Goal: Task Accomplishment & Management: Complete application form

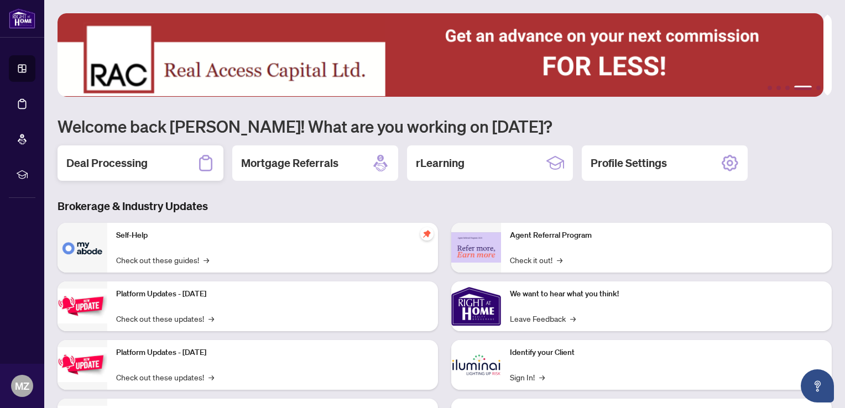
click at [111, 160] on h2 "Deal Processing" at bounding box center [106, 162] width 81 height 15
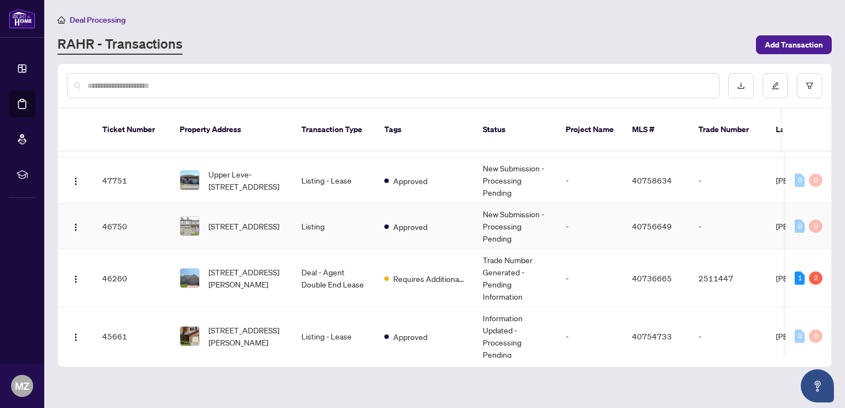
scroll to position [55, 0]
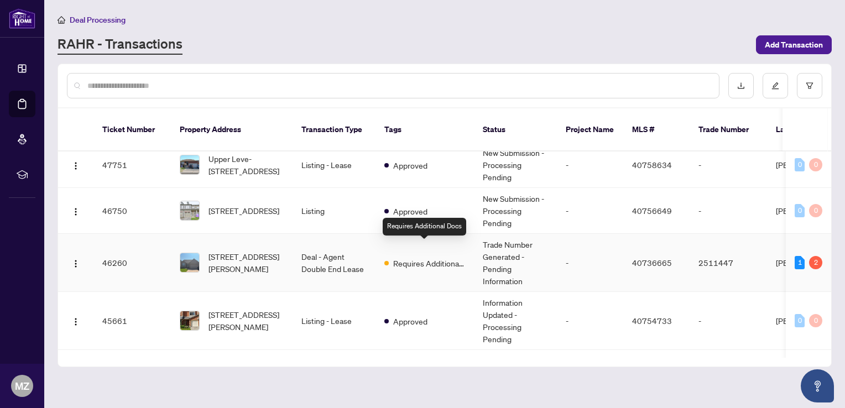
click at [409, 257] on span "Requires Additional Docs" at bounding box center [429, 263] width 72 height 12
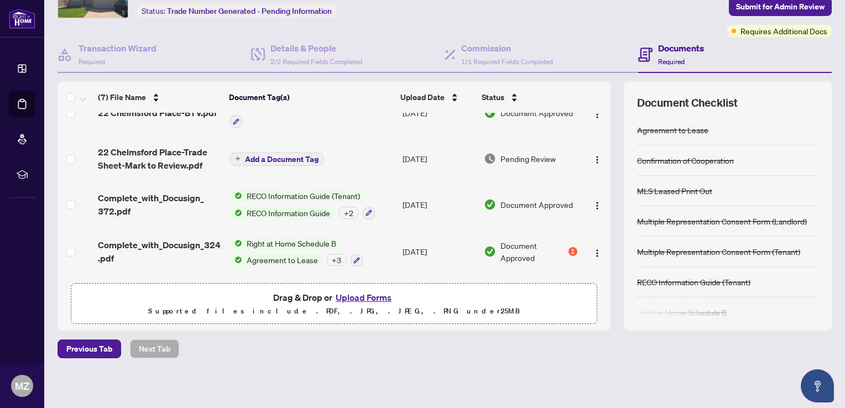
scroll to position [40, 0]
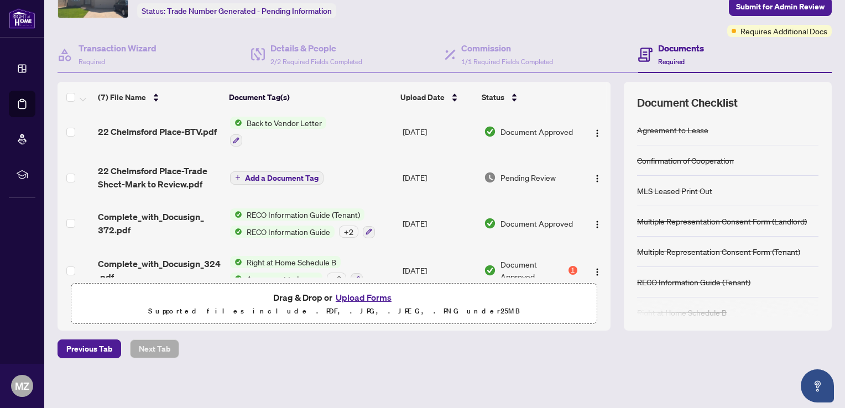
click at [283, 174] on span "Add a Document Tag" at bounding box center [282, 178] width 74 height 8
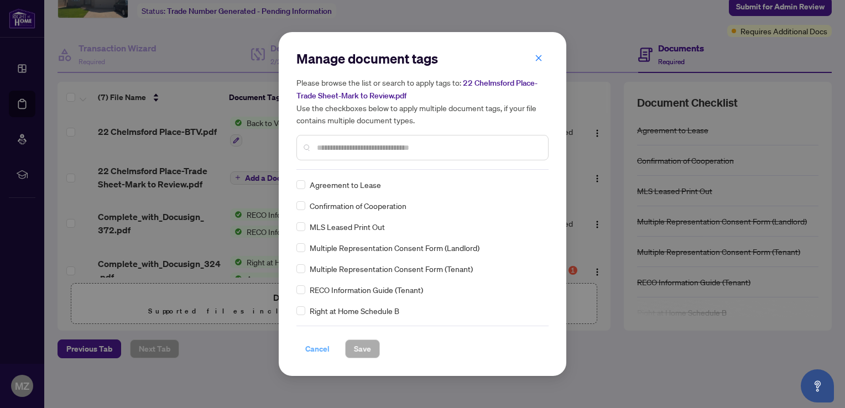
click at [310, 348] on span "Cancel" at bounding box center [317, 349] width 24 height 18
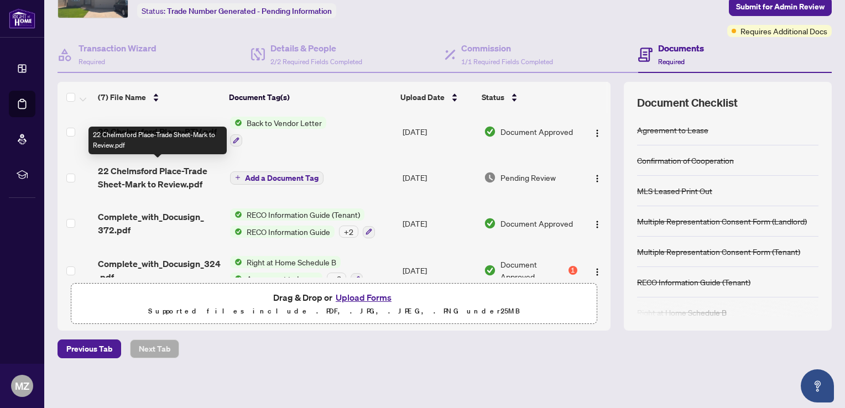
click at [143, 167] on span "22 Chelmsford Place-Trade Sheet-Mark to Review.pdf" at bounding box center [159, 177] width 123 height 27
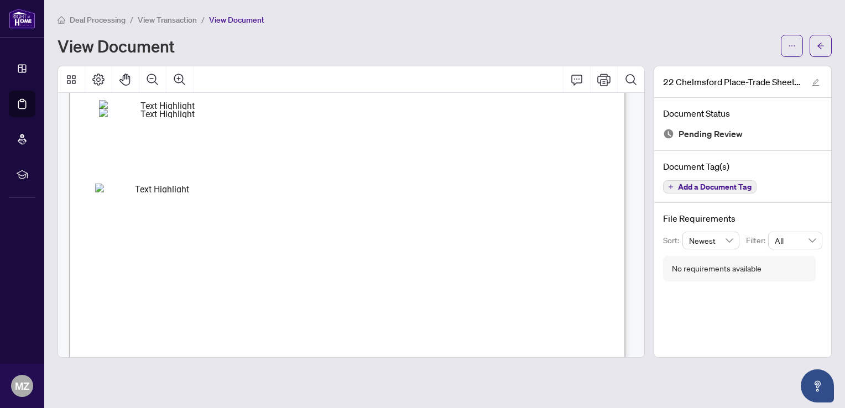
scroll to position [221, 0]
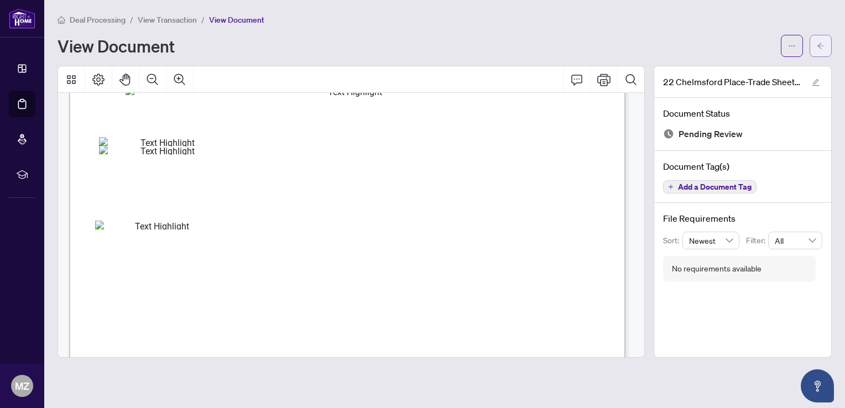
click at [820, 45] on icon "arrow-left" at bounding box center [821, 46] width 8 height 8
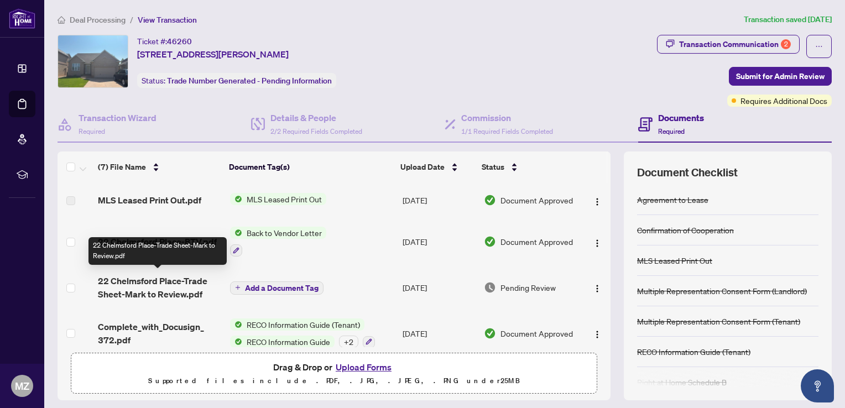
click at [176, 285] on span "22 Chelmsford Place-Trade Sheet-Mark to Review.pdf" at bounding box center [159, 287] width 123 height 27
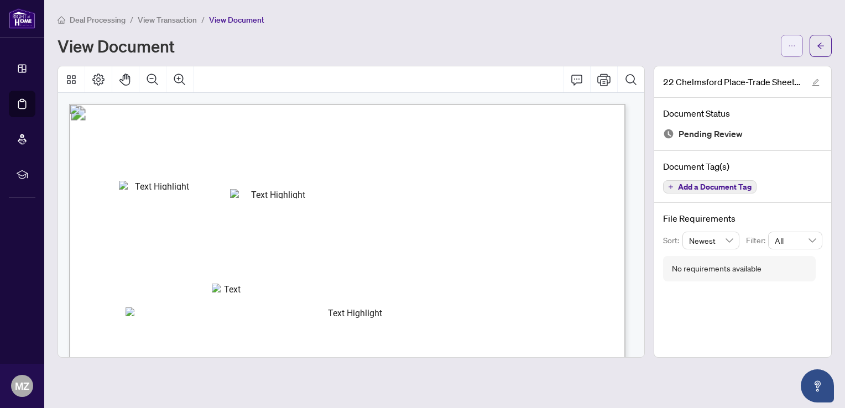
click at [794, 48] on icon "ellipsis" at bounding box center [792, 46] width 8 height 8
click at [735, 72] on span "Download" at bounding box center [752, 70] width 84 height 12
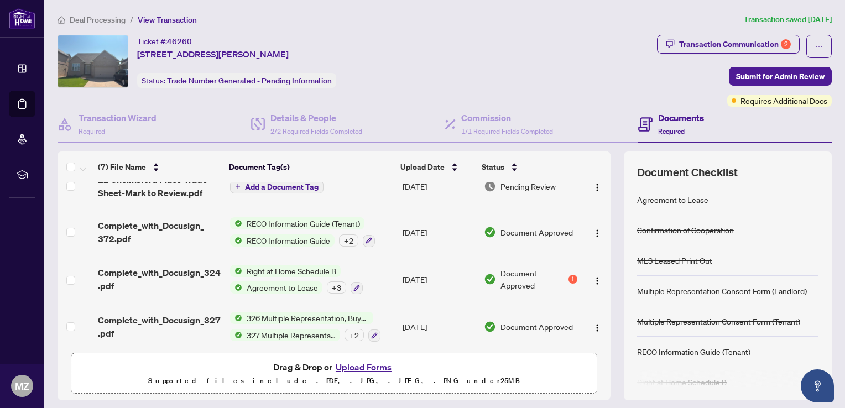
scroll to position [151, 0]
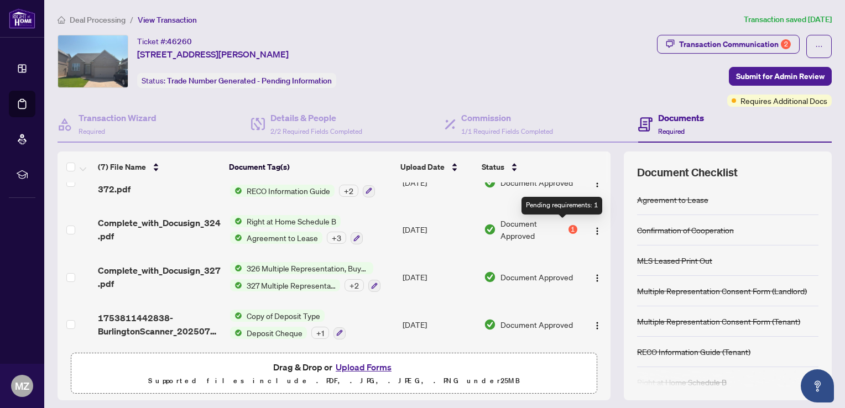
click at [569, 227] on div "1" at bounding box center [573, 229] width 9 height 9
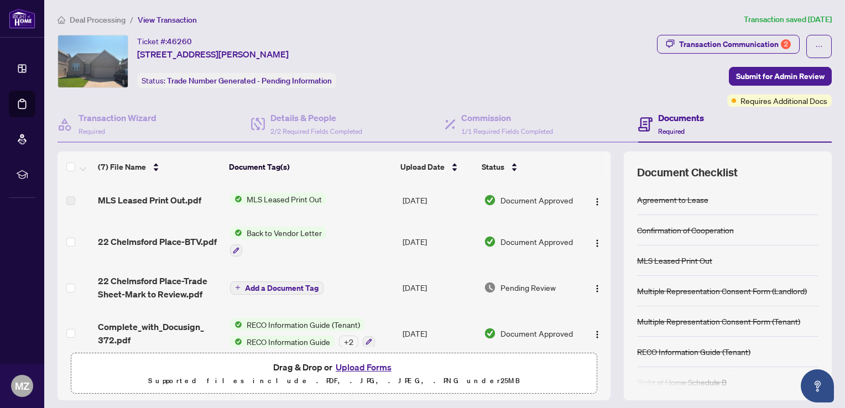
click at [356, 366] on button "Upload Forms" at bounding box center [363, 367] width 63 height 14
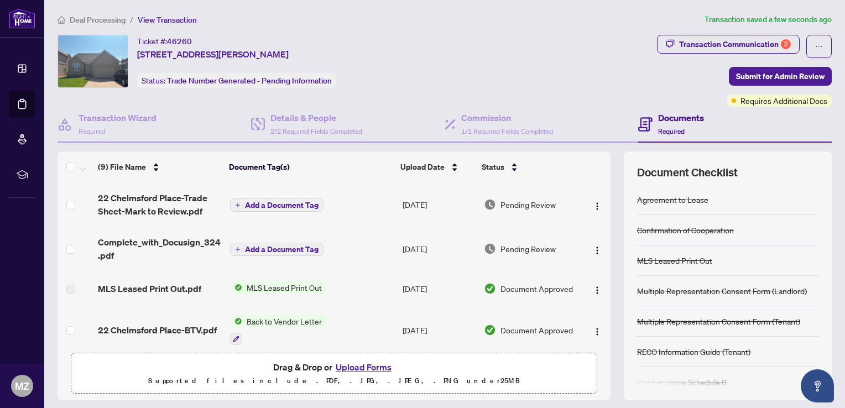
click at [274, 202] on span "Add a Document Tag" at bounding box center [282, 205] width 74 height 8
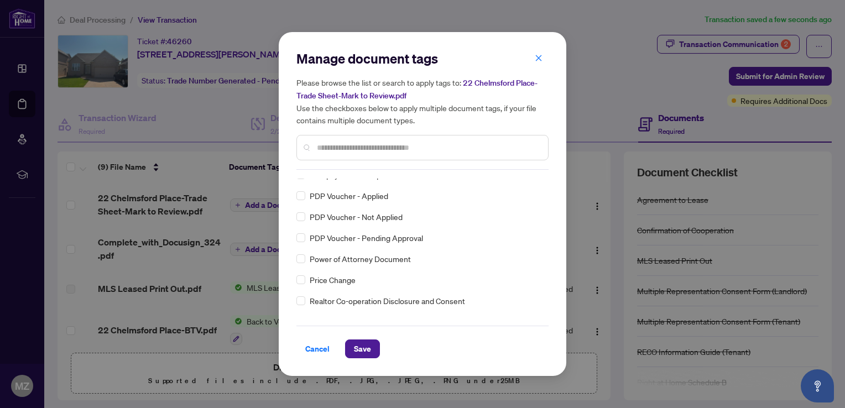
scroll to position [1991, 0]
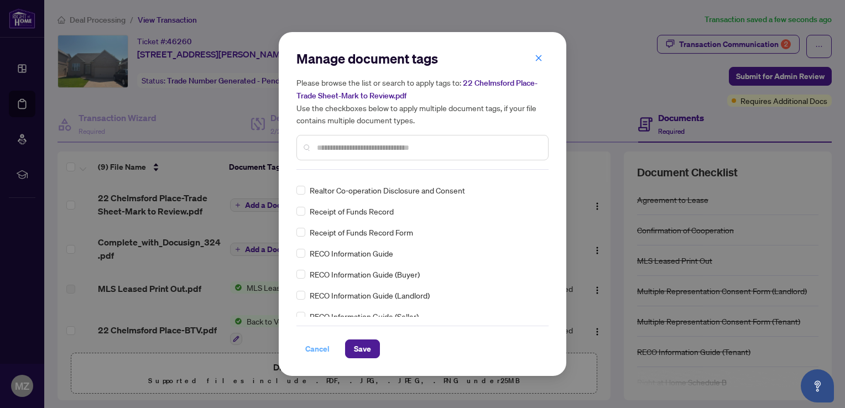
click at [314, 350] on span "Cancel" at bounding box center [317, 349] width 24 height 18
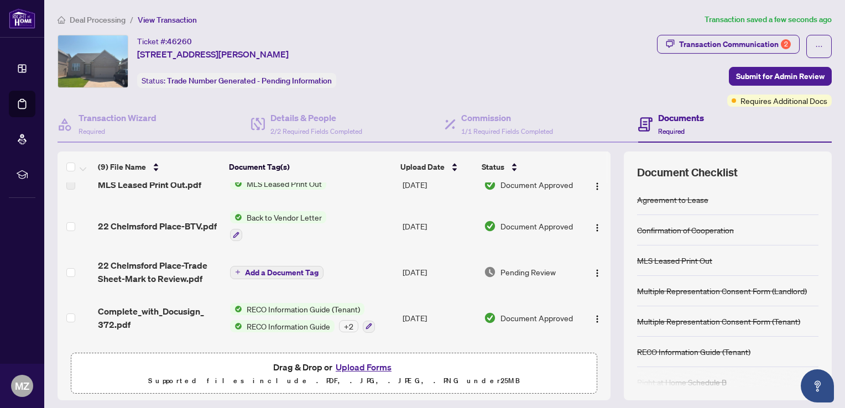
scroll to position [111, 0]
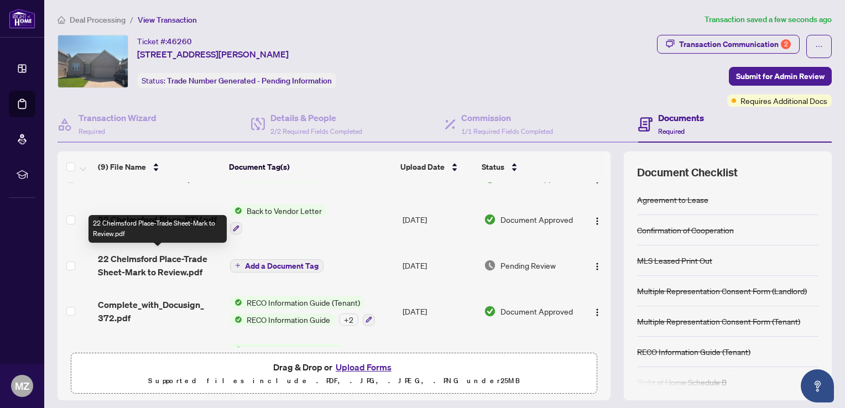
click at [178, 258] on span "22 Chelmsford Place-Trade Sheet-Mark to Review.pdf" at bounding box center [159, 265] width 123 height 27
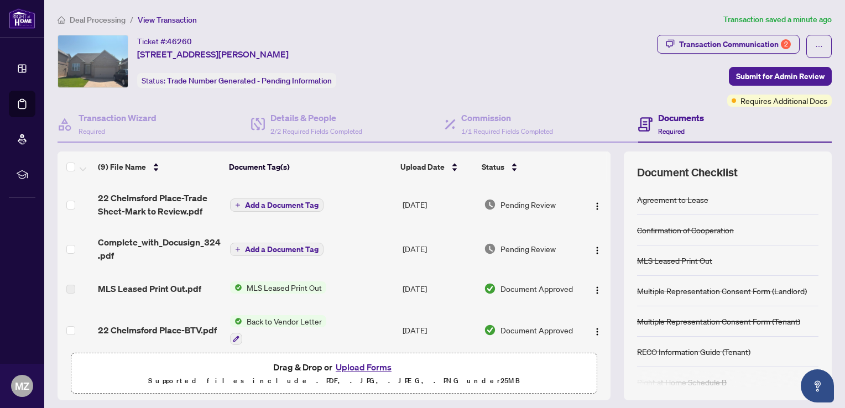
click at [268, 248] on span "Add a Document Tag" at bounding box center [282, 250] width 74 height 8
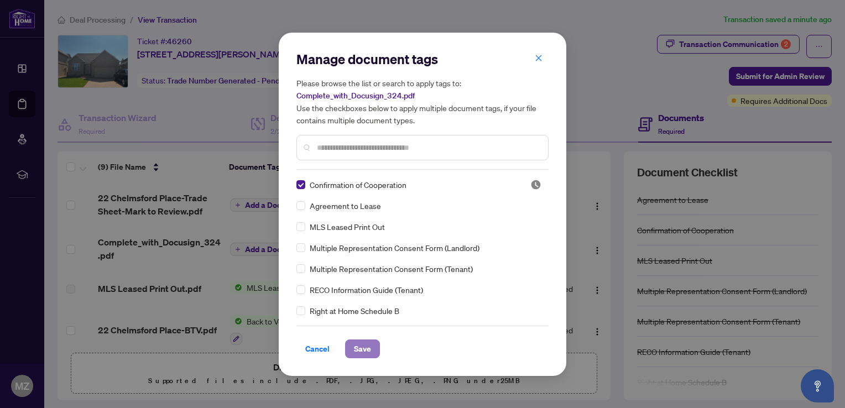
click at [368, 348] on span "Save" at bounding box center [362, 349] width 17 height 18
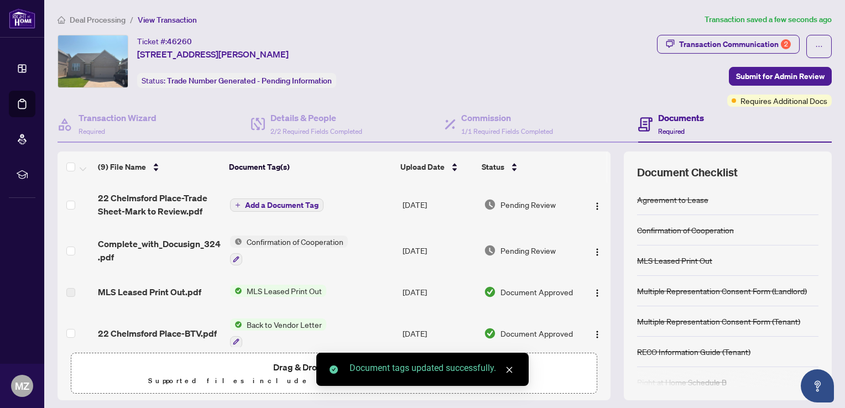
click at [272, 205] on span "Add a Document Tag" at bounding box center [282, 205] width 74 height 8
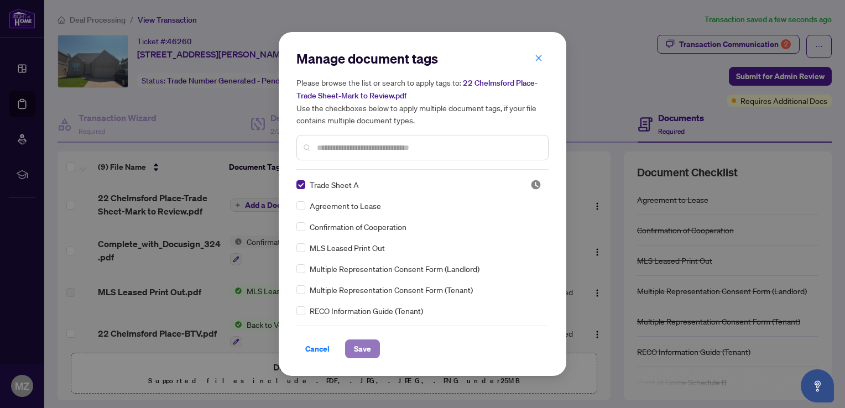
click at [364, 345] on span "Save" at bounding box center [362, 349] width 17 height 18
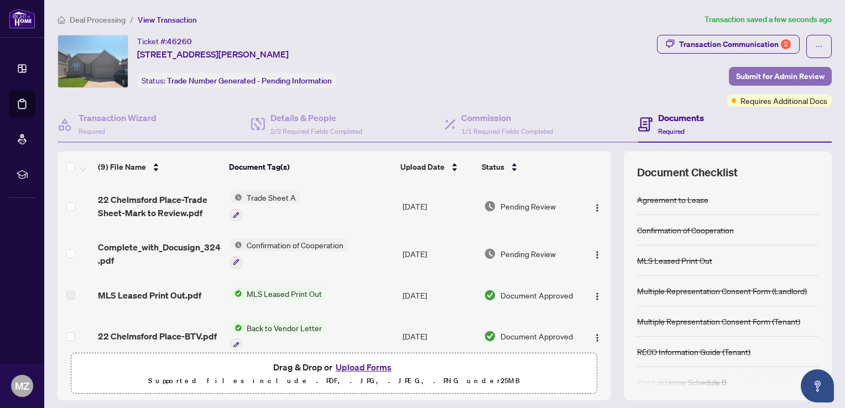
click at [762, 72] on span "Submit for Admin Review" at bounding box center [780, 76] width 89 height 18
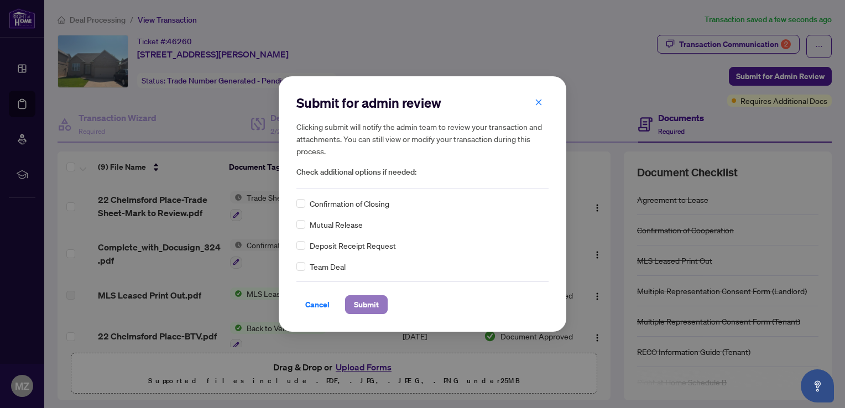
click at [371, 309] on span "Submit" at bounding box center [366, 305] width 25 height 18
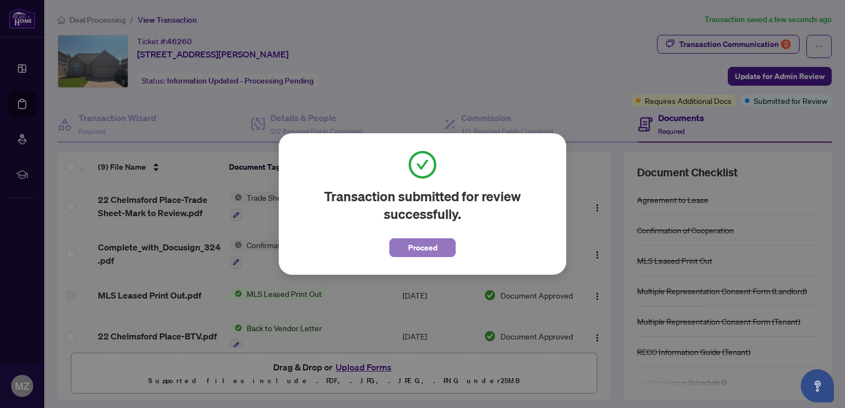
click at [420, 247] on span "Proceed" at bounding box center [422, 248] width 29 height 18
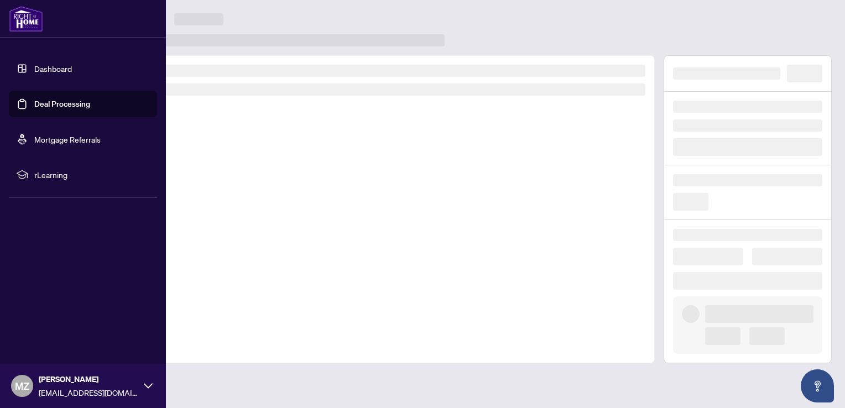
click at [60, 67] on link "Dashboard" at bounding box center [53, 69] width 38 height 10
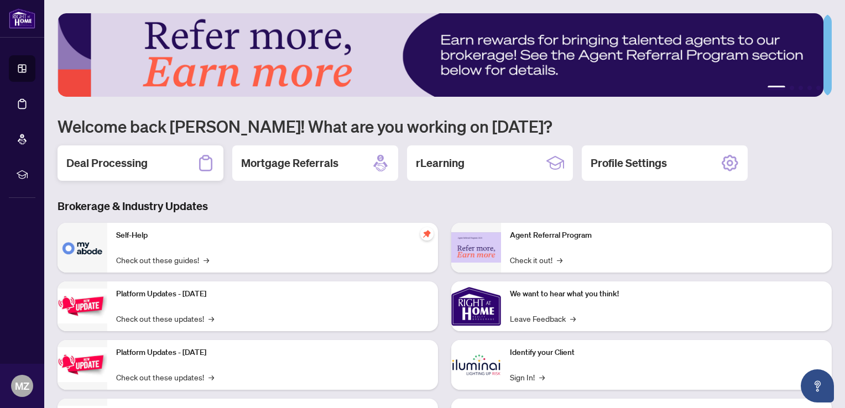
click at [114, 167] on h2 "Deal Processing" at bounding box center [106, 162] width 81 height 15
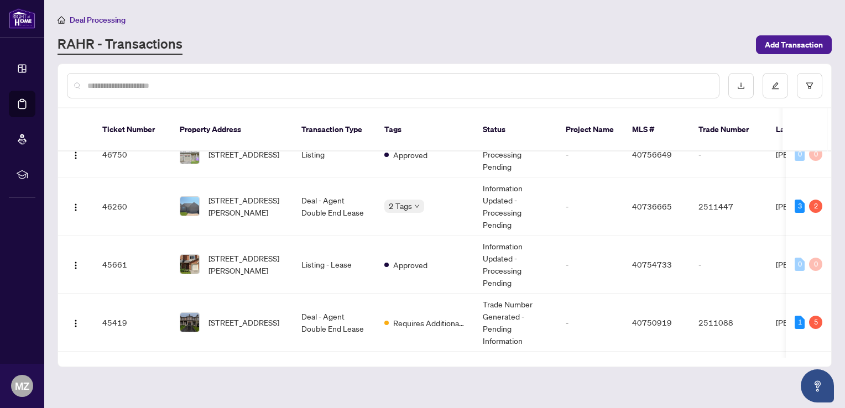
scroll to position [111, 0]
click at [417, 302] on td "Requires Additional Docs" at bounding box center [425, 324] width 98 height 58
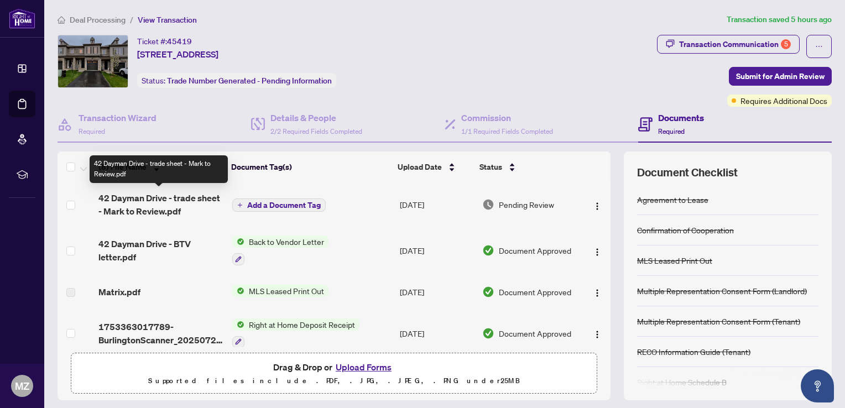
click at [155, 200] on span "42 Dayman Drive - trade sheet - Mark to Review.pdf" at bounding box center [160, 204] width 125 height 27
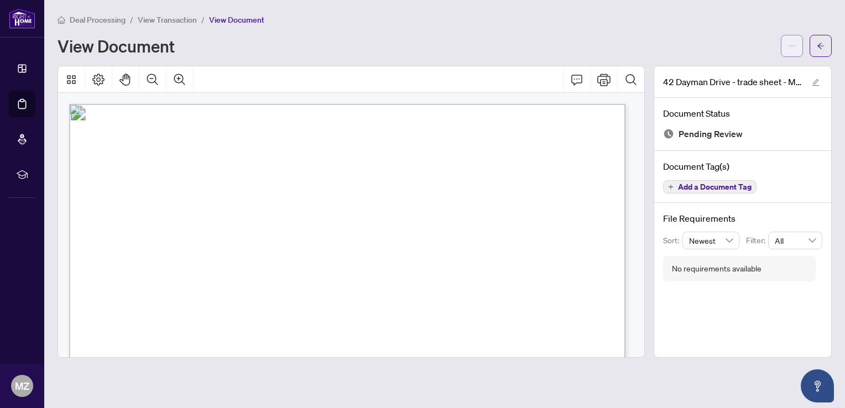
click at [790, 46] on icon "ellipsis" at bounding box center [792, 46] width 8 height 8
click at [732, 67] on span "Download" at bounding box center [752, 70] width 84 height 12
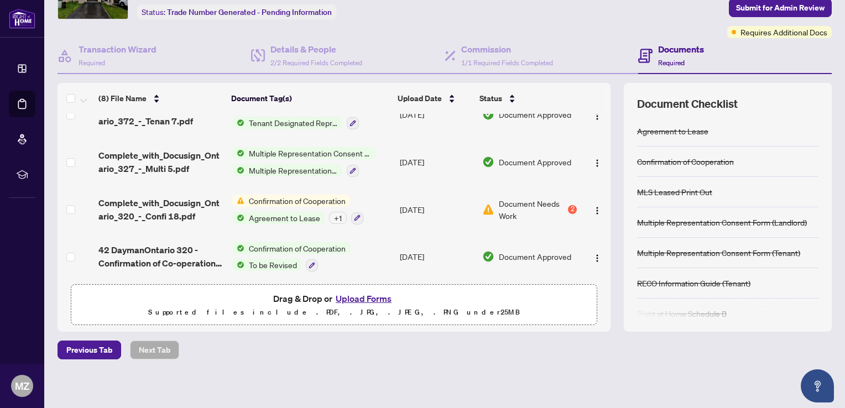
scroll to position [70, 0]
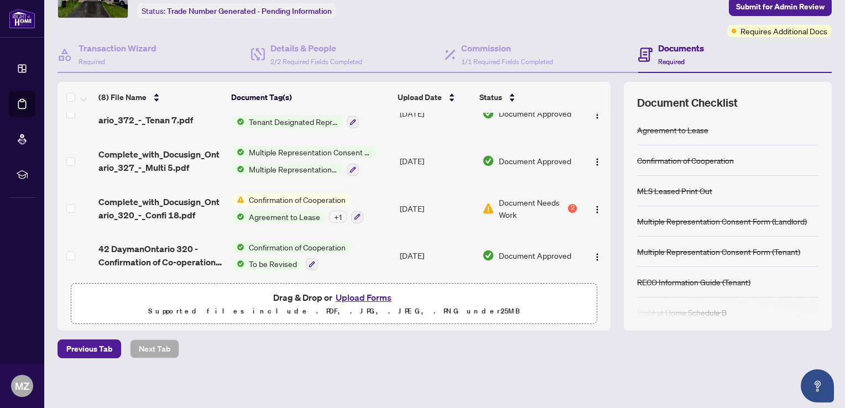
click at [304, 194] on span "Confirmation of Cooperation" at bounding box center [297, 200] width 106 height 12
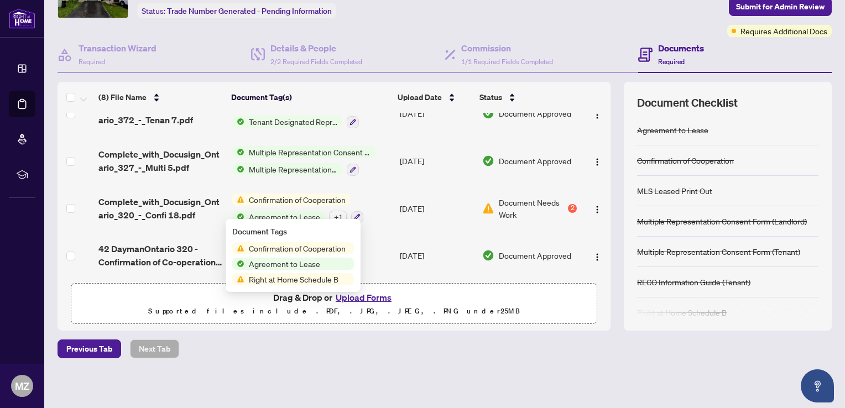
click at [556, 200] on div "Document Needs Work 2" at bounding box center [529, 208] width 95 height 24
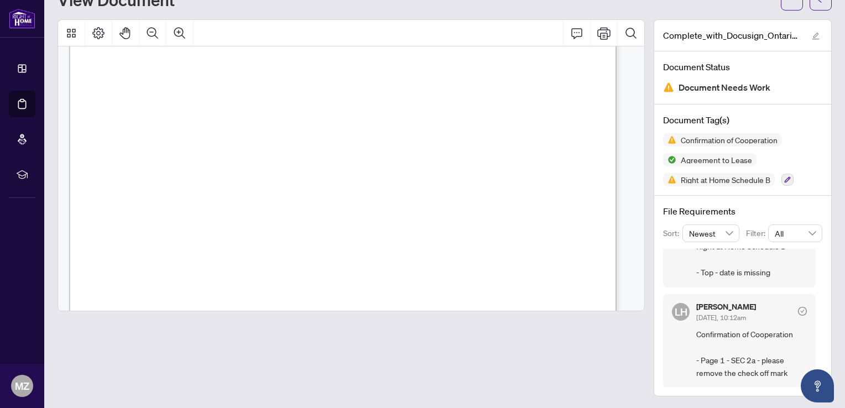
scroll to position [1217, 0]
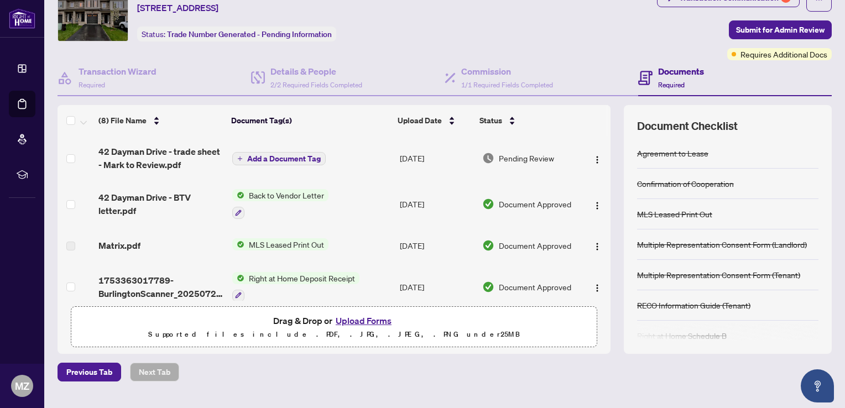
click at [377, 321] on button "Upload Forms" at bounding box center [363, 321] width 63 height 14
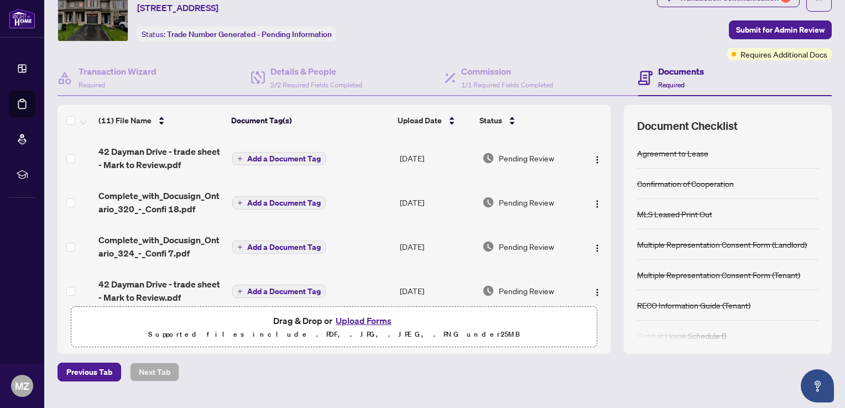
click at [300, 159] on span "Add a Document Tag" at bounding box center [284, 159] width 74 height 8
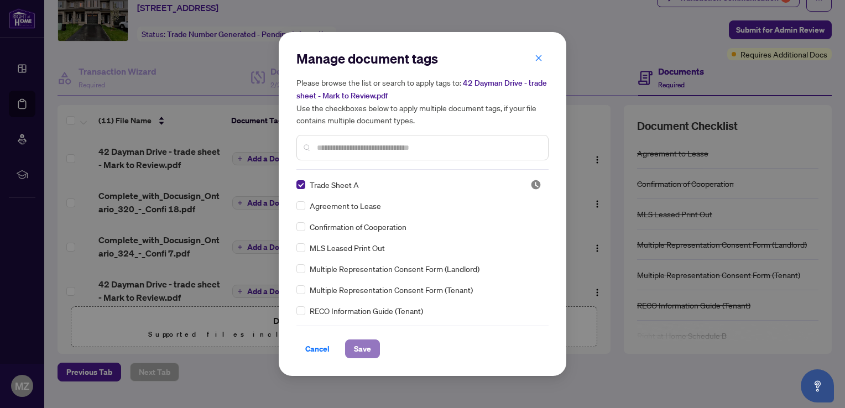
click at [365, 347] on span "Save" at bounding box center [362, 349] width 17 height 18
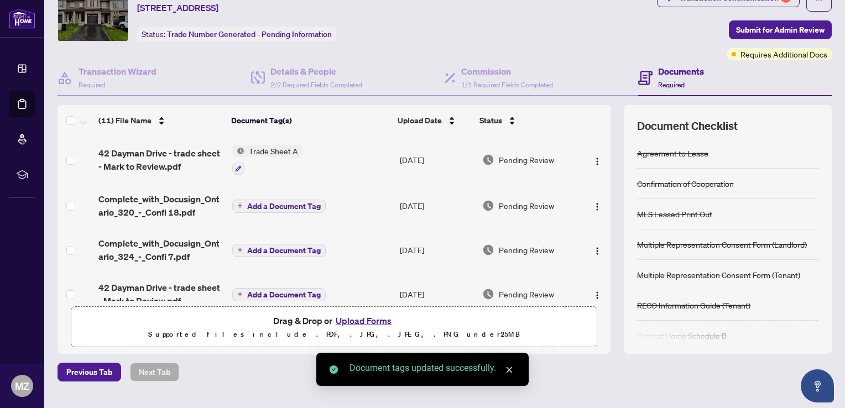
click at [300, 206] on span "Add a Document Tag" at bounding box center [284, 206] width 74 height 8
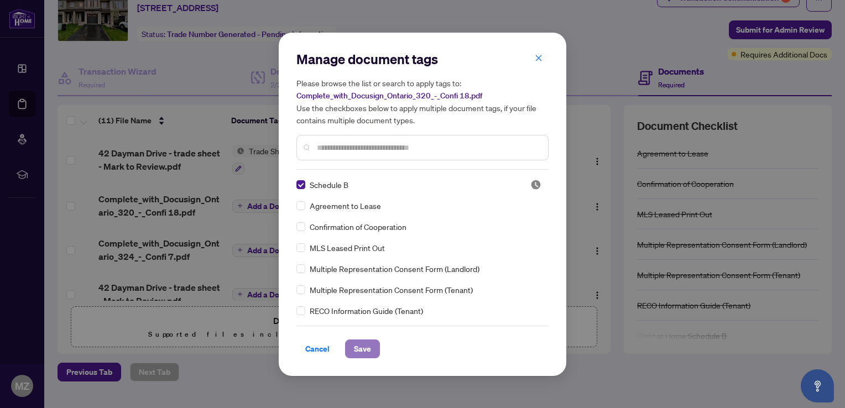
click at [354, 346] on span "Save" at bounding box center [362, 349] width 17 height 18
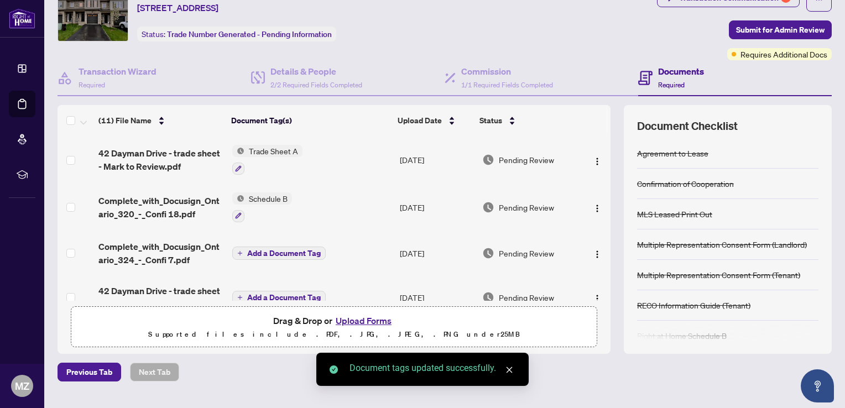
click at [261, 249] on span "Add a Document Tag" at bounding box center [284, 253] width 74 height 8
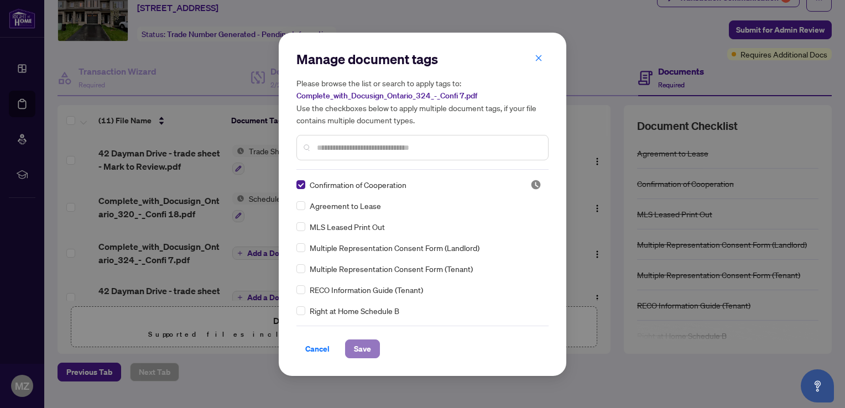
click at [356, 351] on span "Save" at bounding box center [362, 349] width 17 height 18
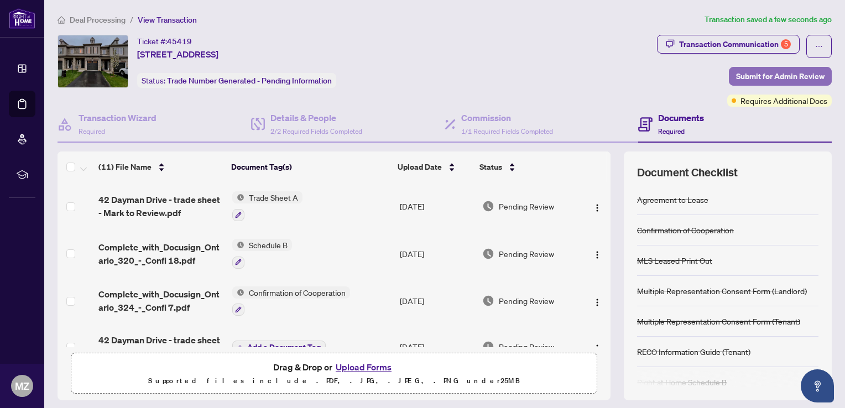
click at [752, 73] on span "Submit for Admin Review" at bounding box center [780, 76] width 89 height 18
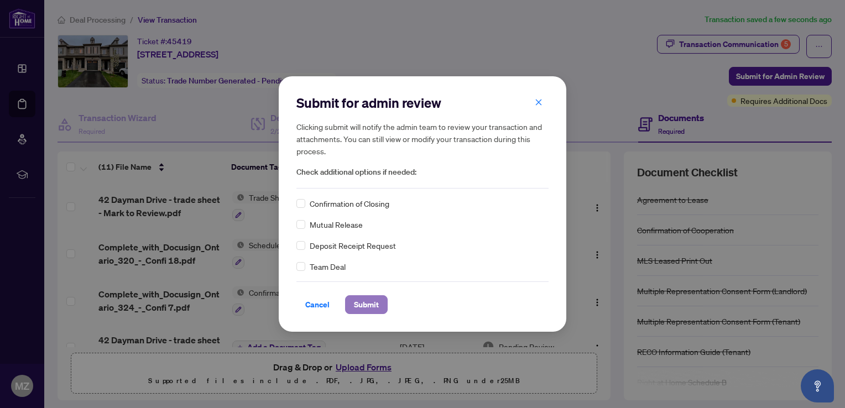
click at [360, 304] on span "Submit" at bounding box center [366, 305] width 25 height 18
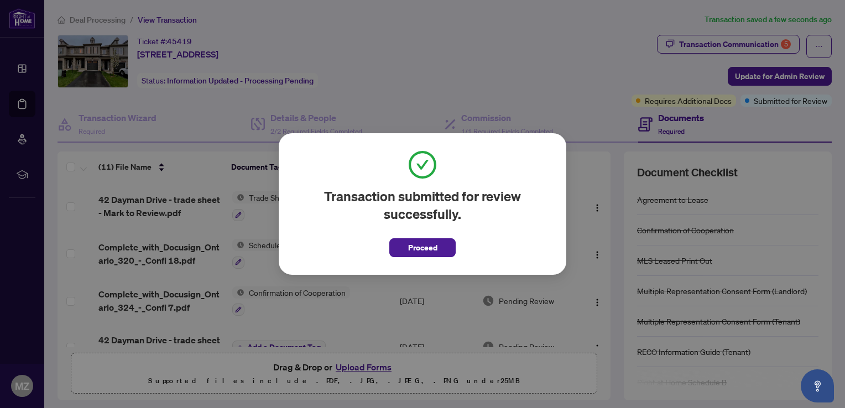
click at [417, 251] on span "Proceed" at bounding box center [422, 248] width 29 height 18
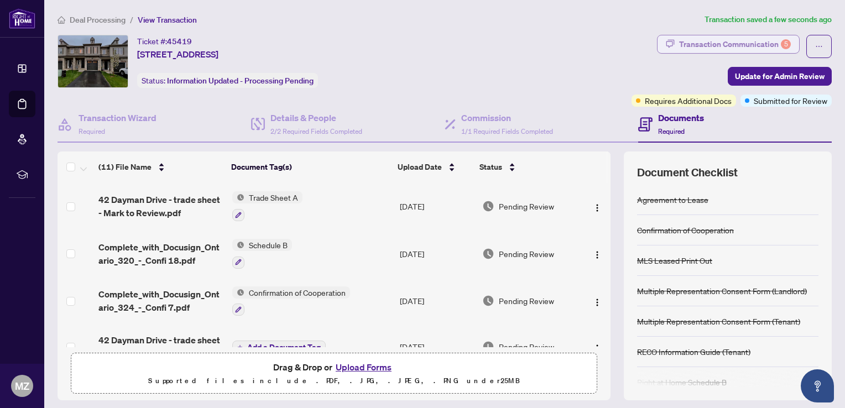
click at [700, 42] on div "Transaction Communication 5" at bounding box center [735, 44] width 112 height 18
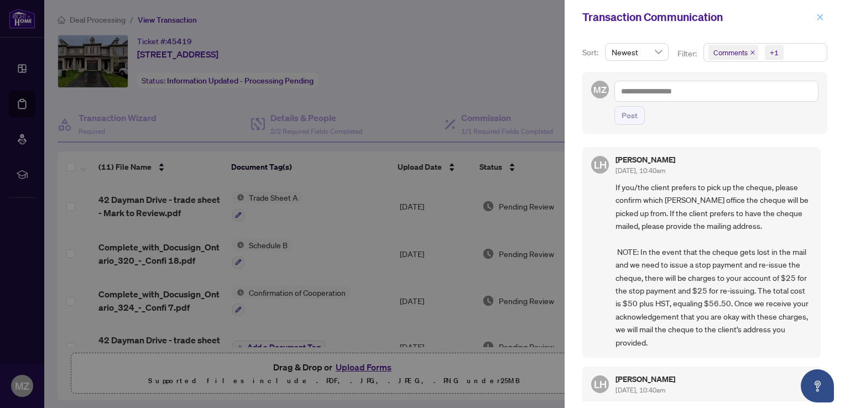
click at [822, 18] on icon "close" at bounding box center [820, 17] width 8 height 8
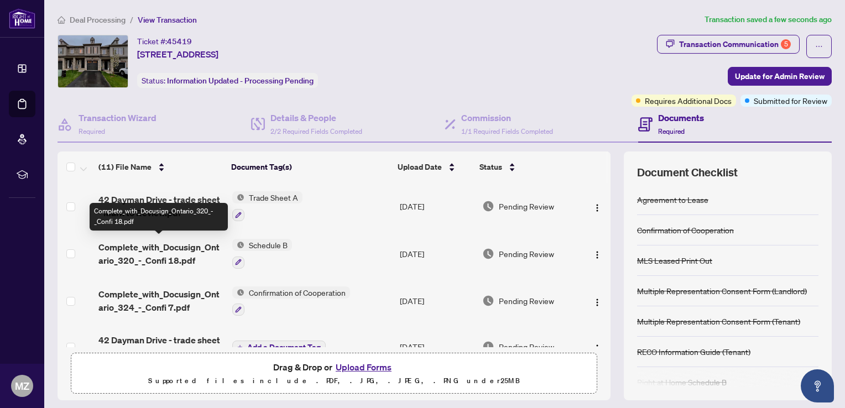
click at [154, 243] on span "Complete_with_Docusign_Ontario_320_-_Confi 18.pdf" at bounding box center [160, 254] width 125 height 27
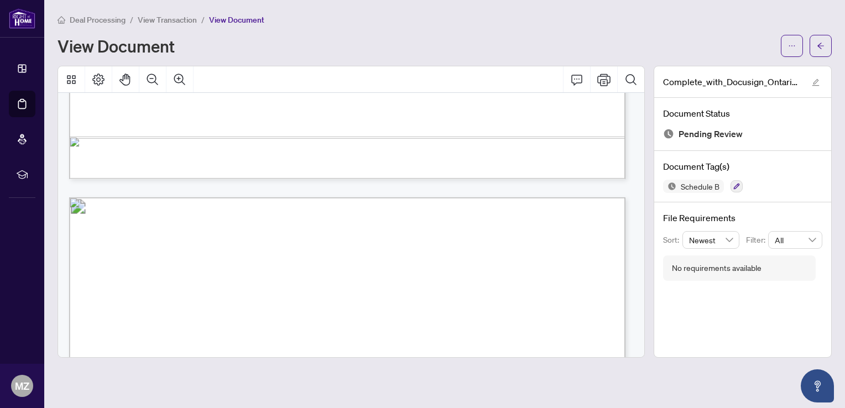
scroll to position [1659, 0]
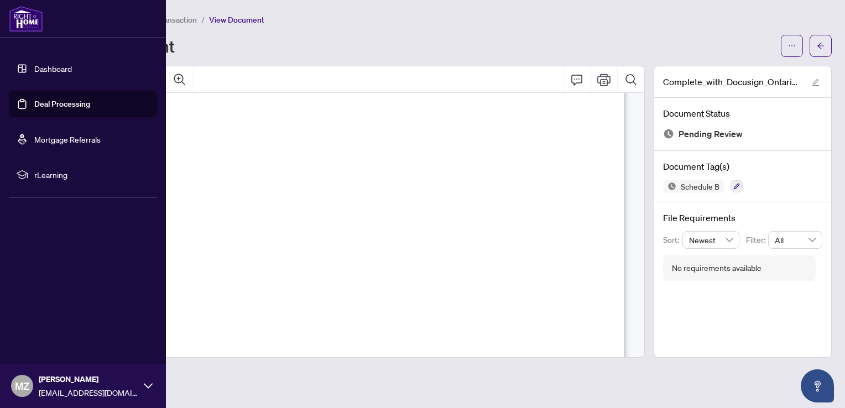
click at [52, 68] on link "Dashboard" at bounding box center [53, 69] width 38 height 10
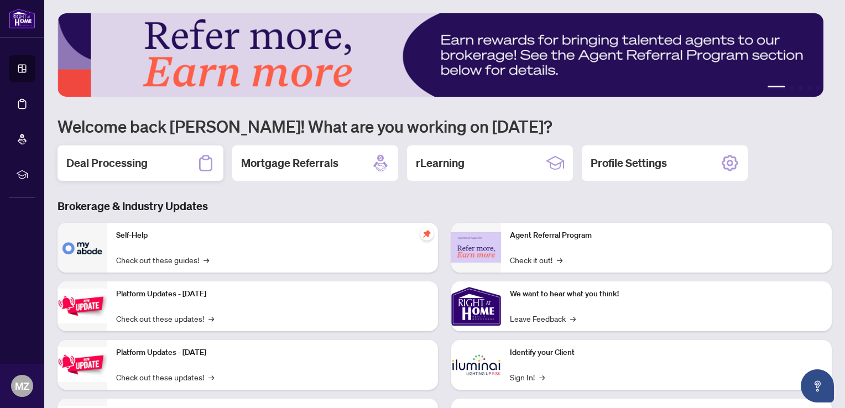
click at [129, 163] on h2 "Deal Processing" at bounding box center [106, 162] width 81 height 15
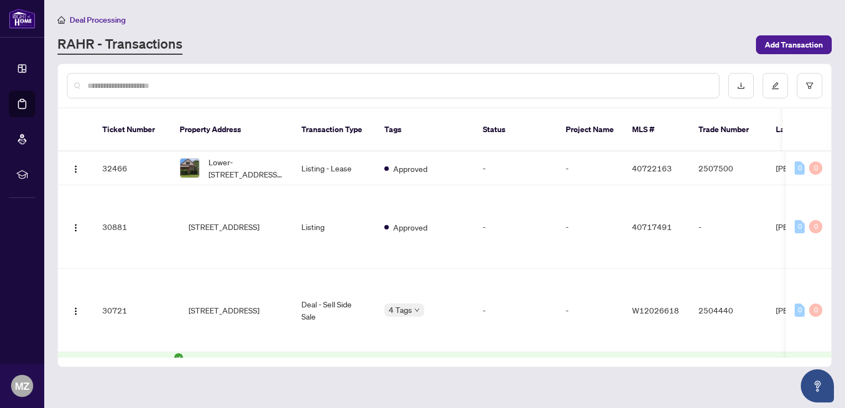
scroll to position [1022, 0]
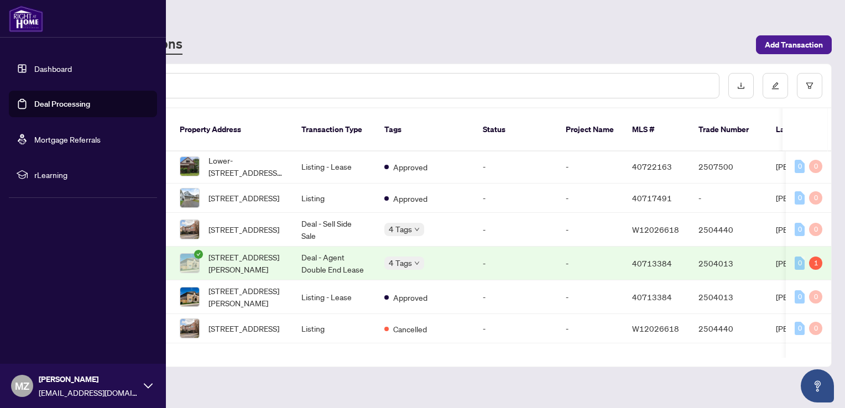
click at [69, 65] on link "Dashboard" at bounding box center [53, 69] width 38 height 10
